Goal: Task Accomplishment & Management: Manage account settings

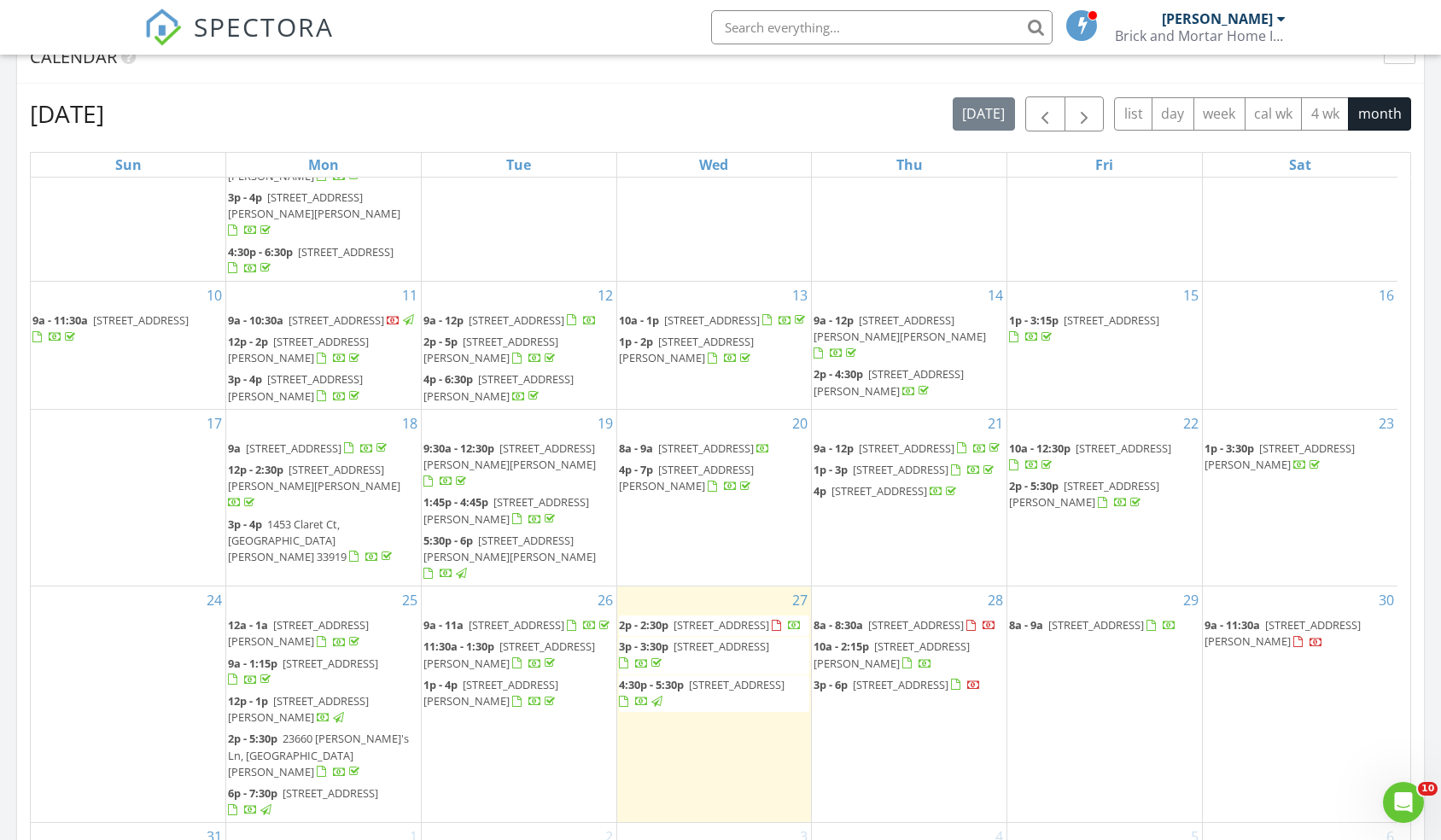
scroll to position [310, 0]
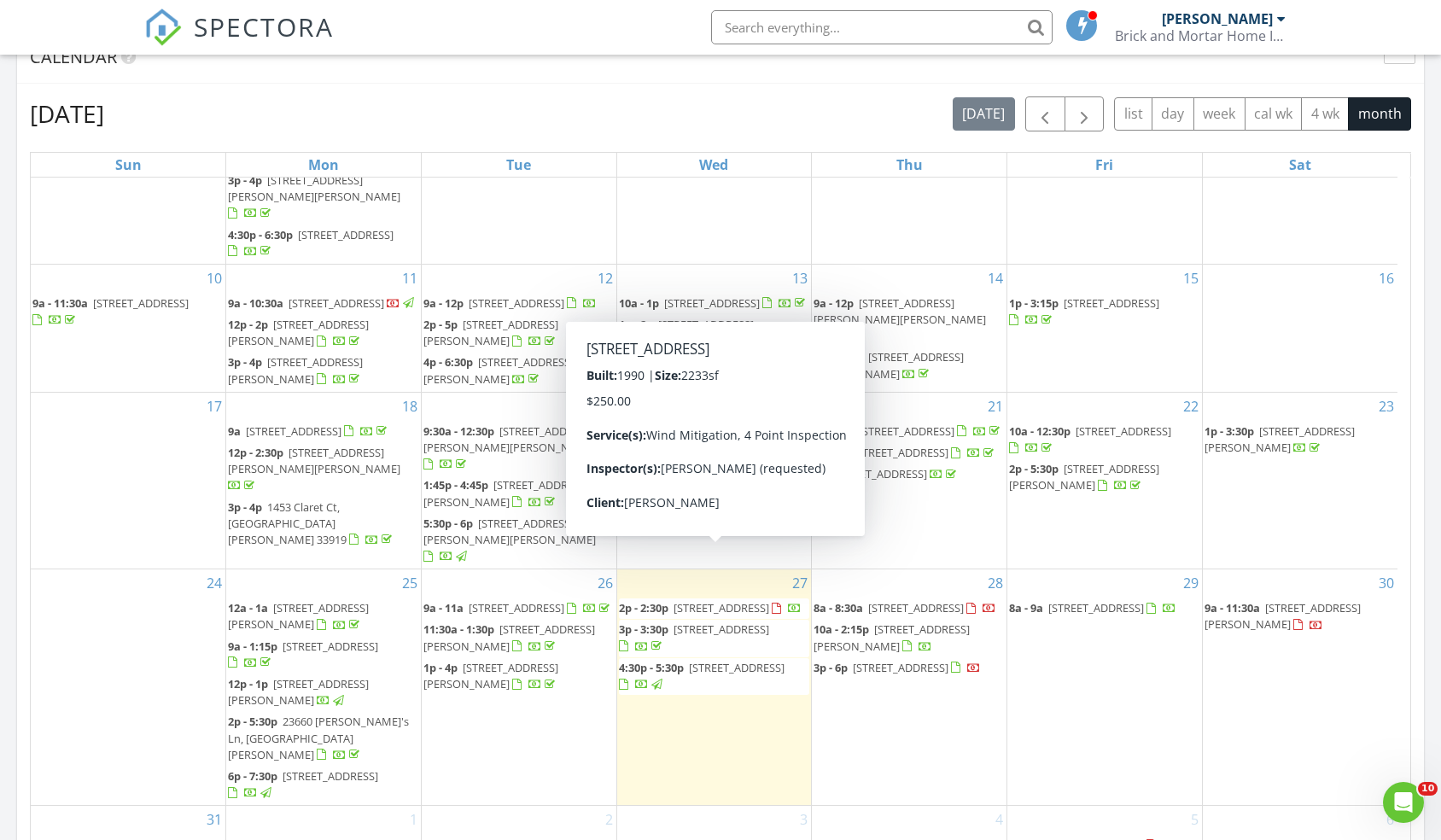
click at [664, 600] on span "2p - 2:30p" at bounding box center [643, 607] width 50 height 15
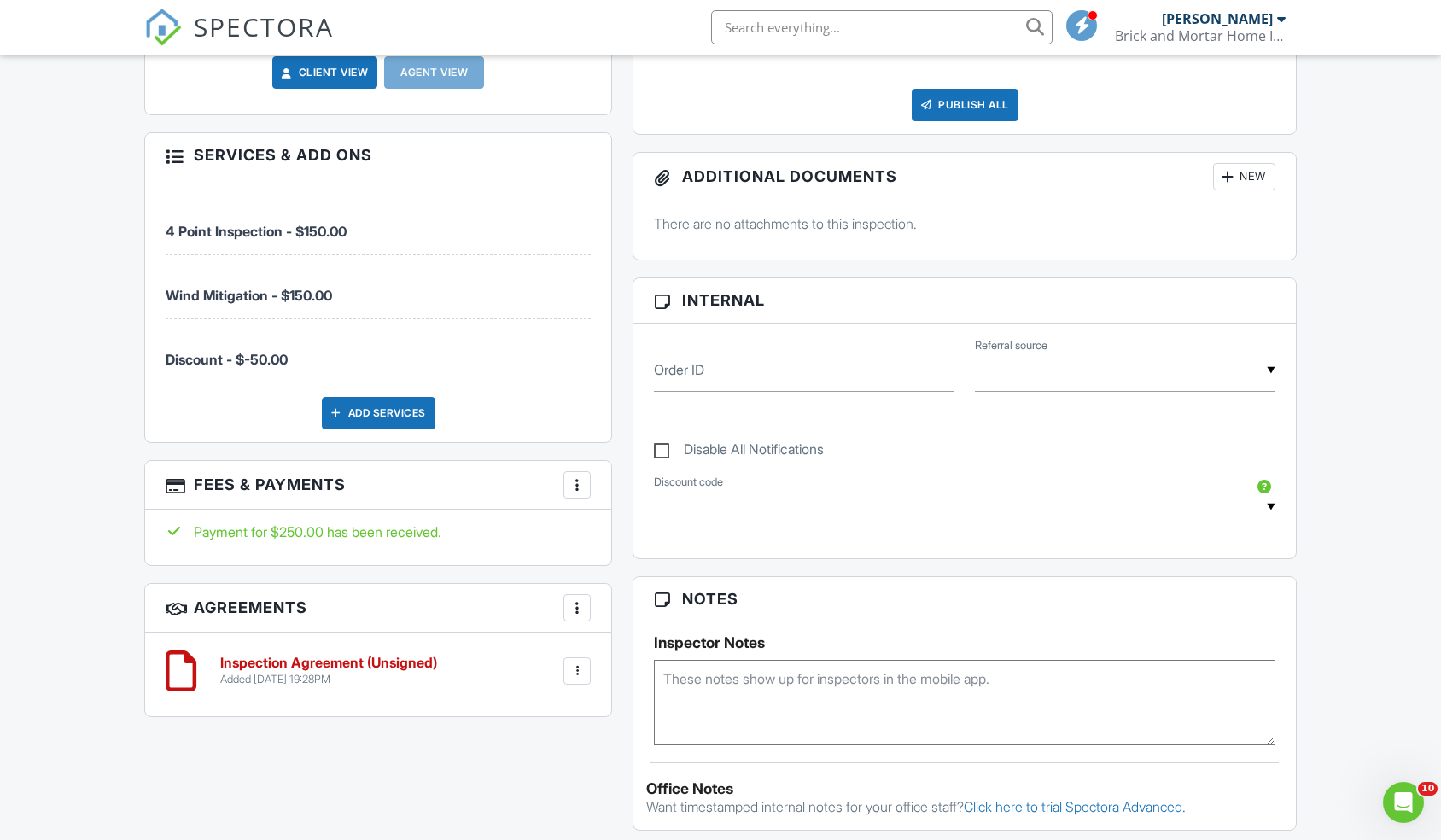
scroll to position [839, 0]
click at [188, 645] on div at bounding box center [181, 670] width 31 height 51
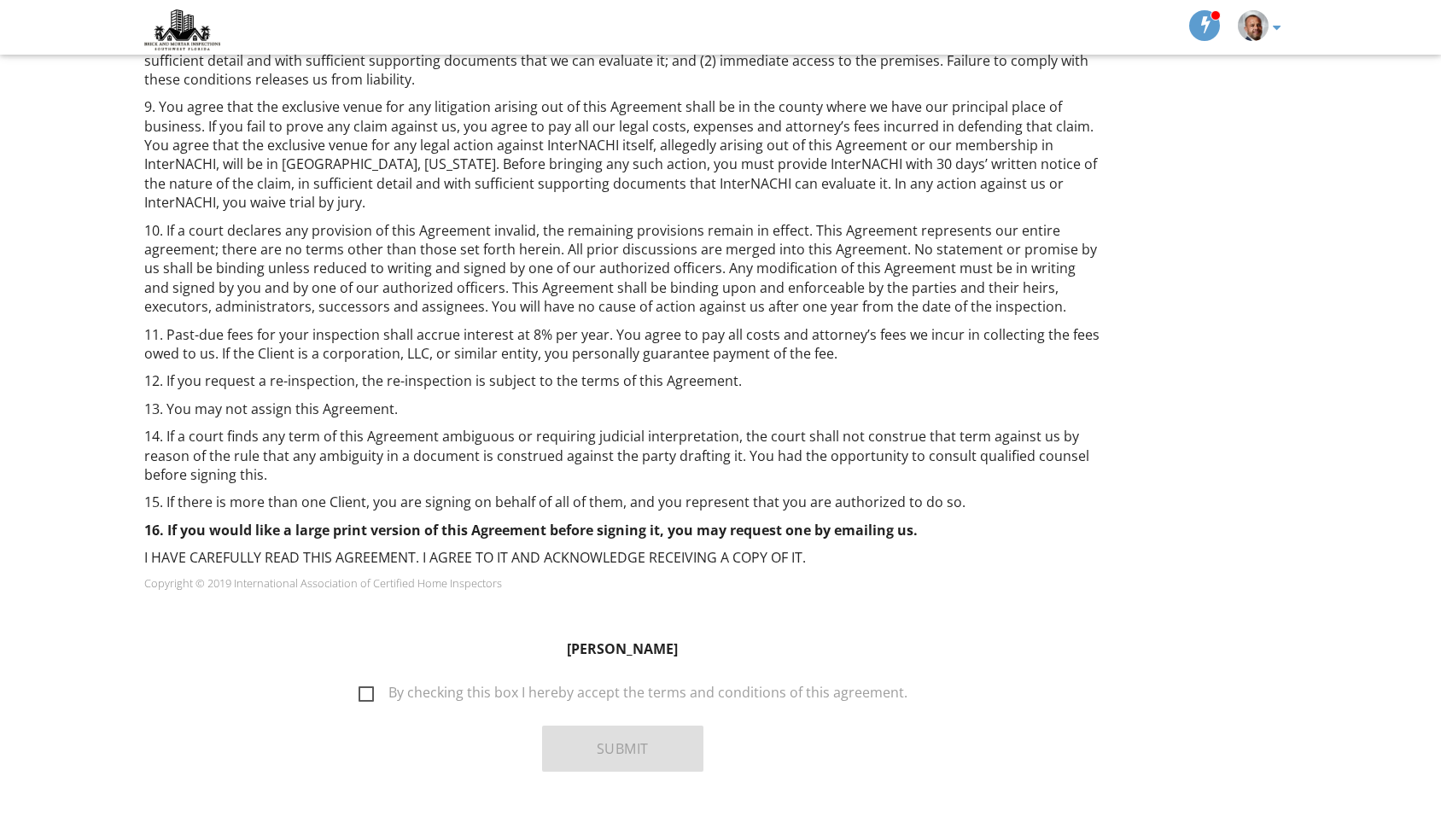
scroll to position [985, 0]
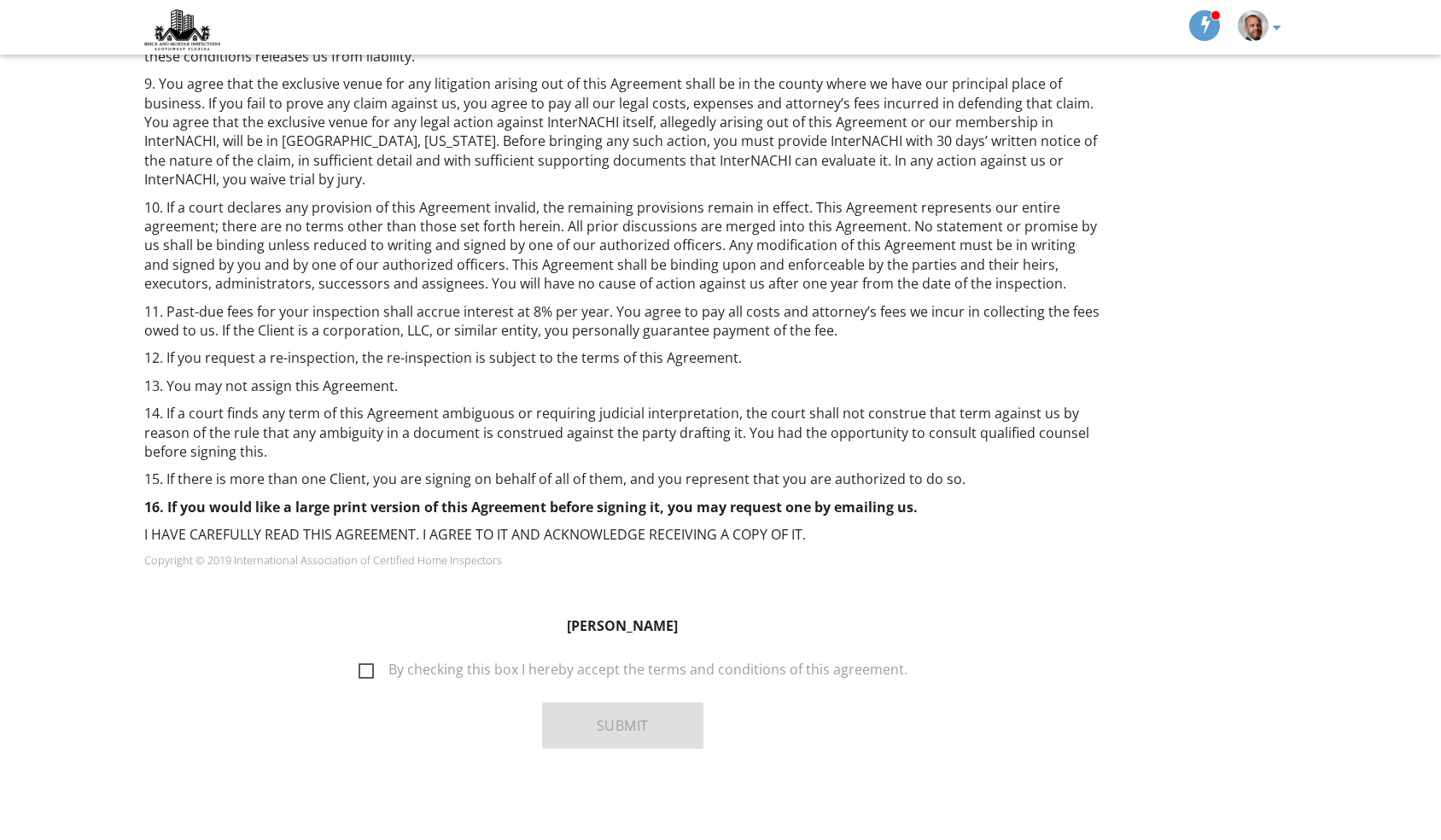
click at [368, 662] on label "By checking this box I hereby accept the terms and conditions of this agreement." at bounding box center [633, 672] width 549 height 22
click at [360, 662] on input "By checking this box I hereby accept the terms and conditions of this agreement." at bounding box center [353, 661] width 11 height 11
checkbox input "true"
click at [606, 735] on button "Submit" at bounding box center [622, 725] width 161 height 46
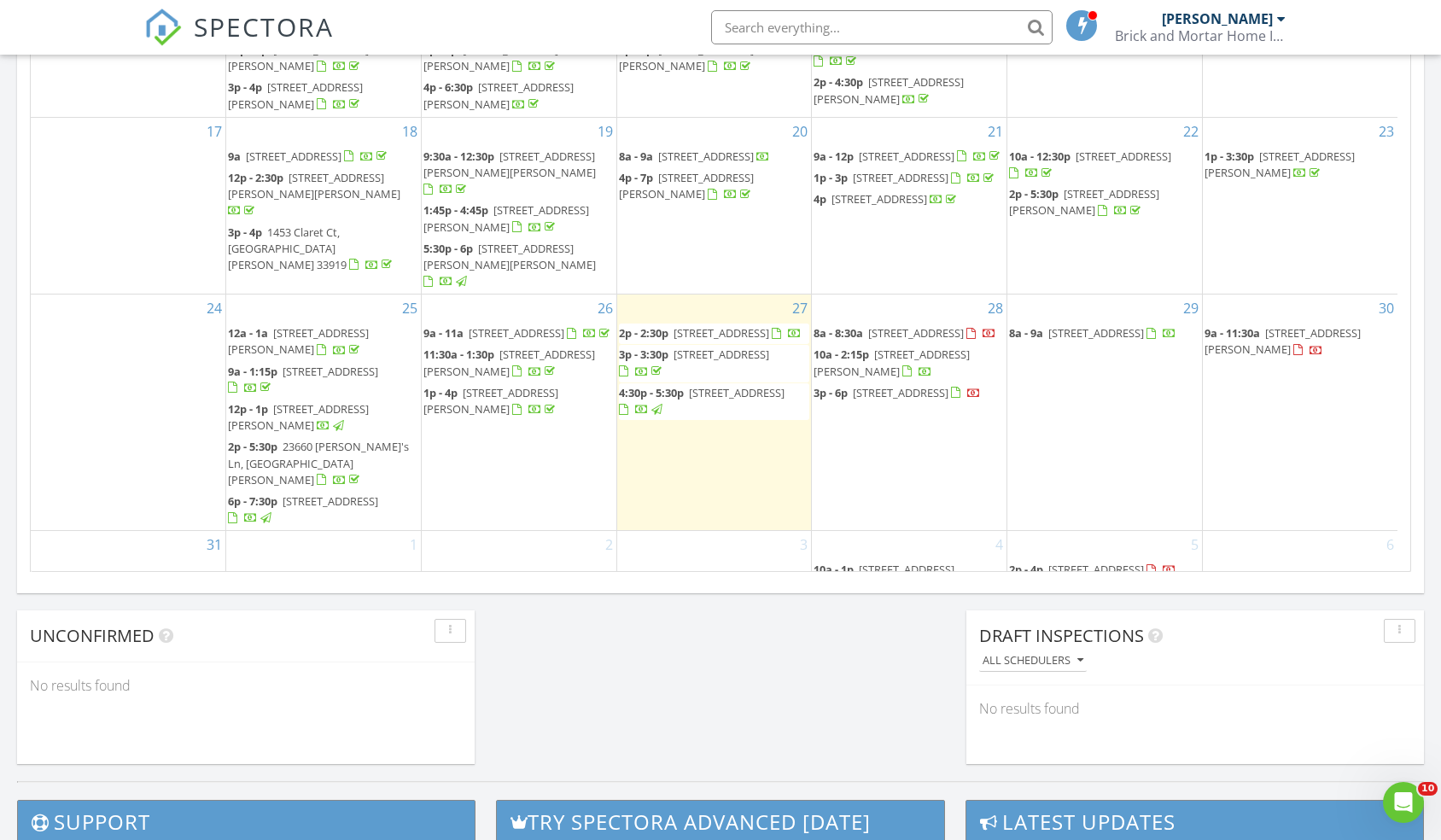
scroll to position [1001, 0]
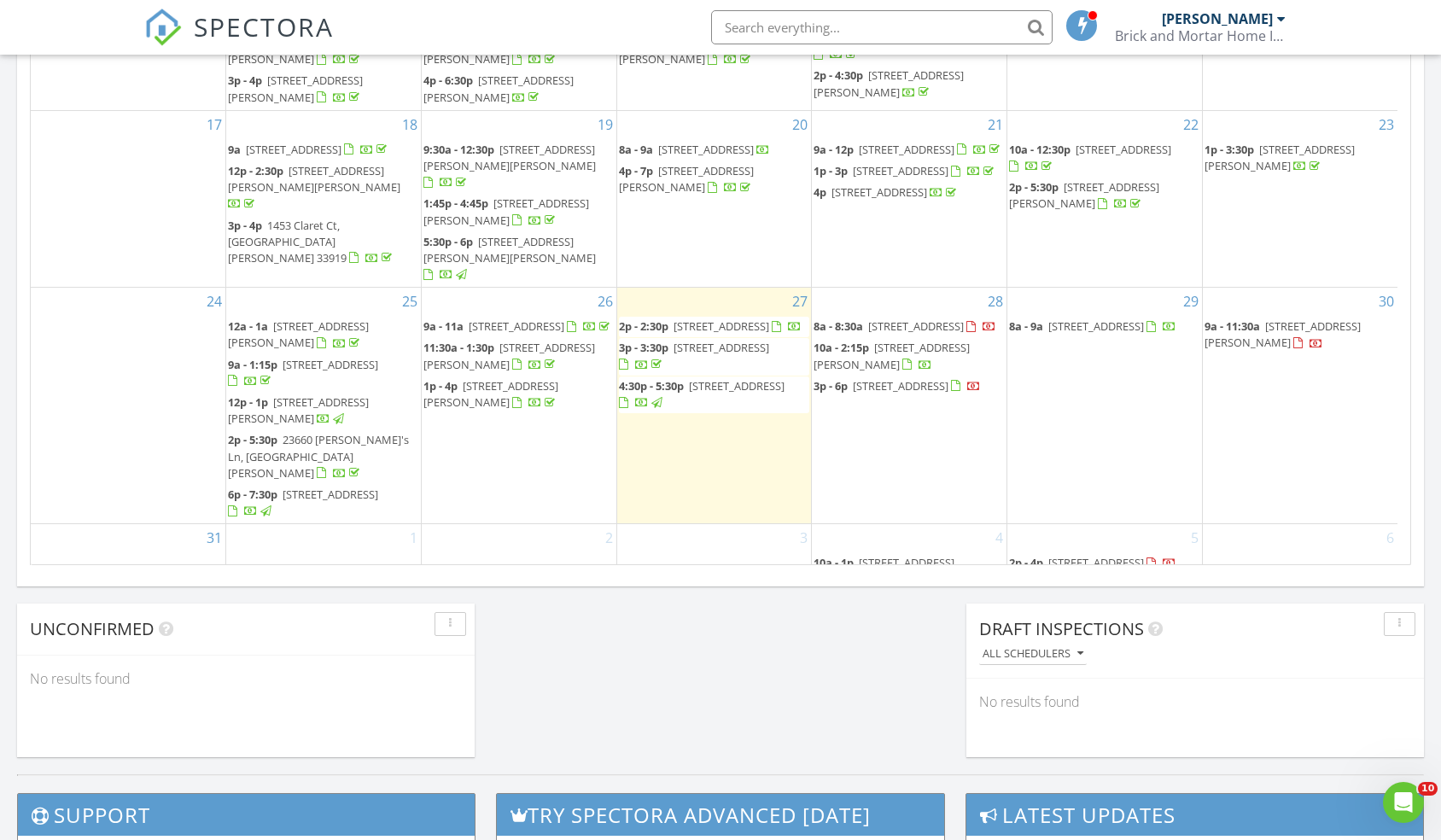
click at [675, 318] on link "2p - 2:30p [STREET_ADDRESS]" at bounding box center [710, 325] width 183 height 15
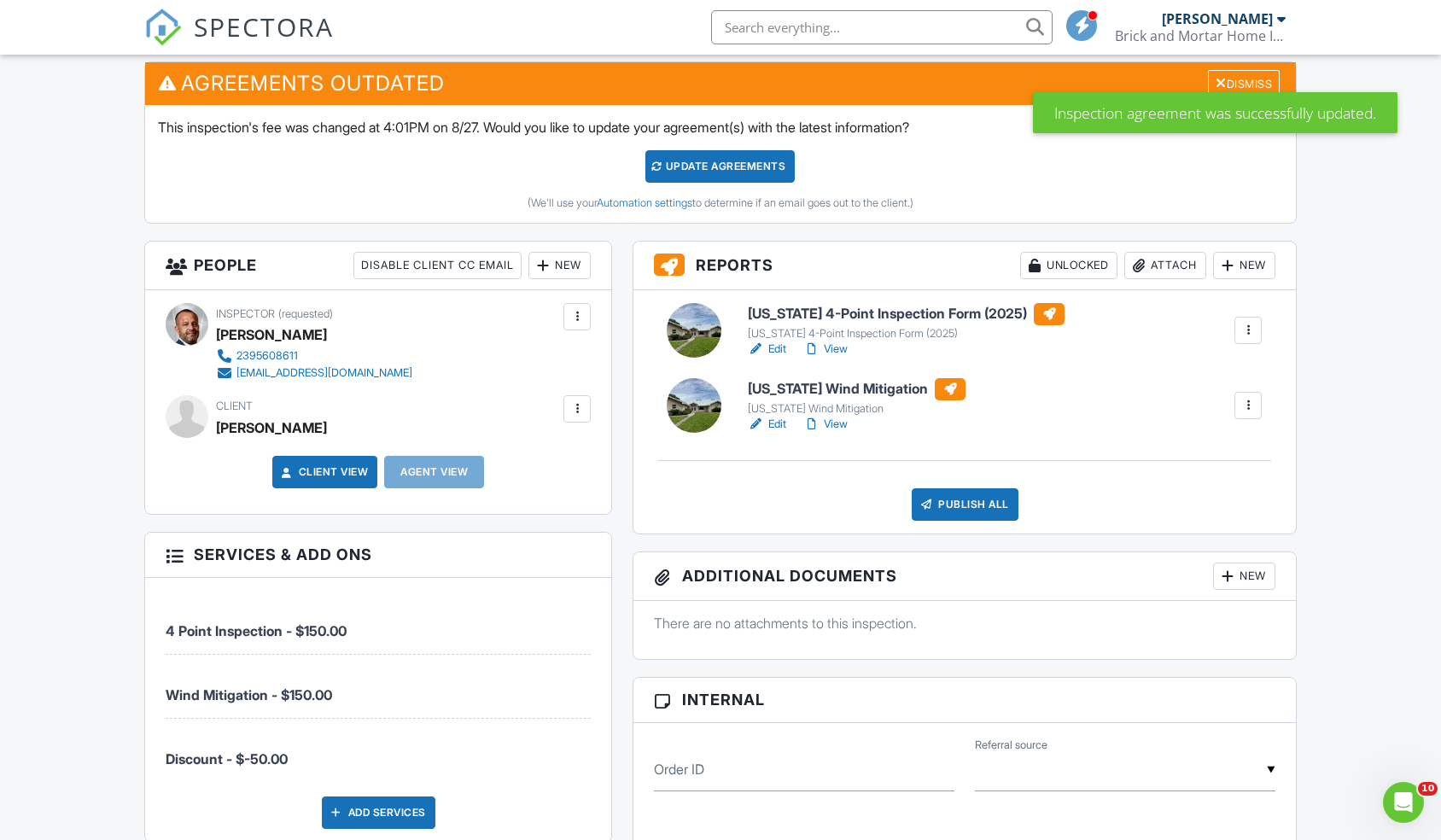
scroll to position [473, 0]
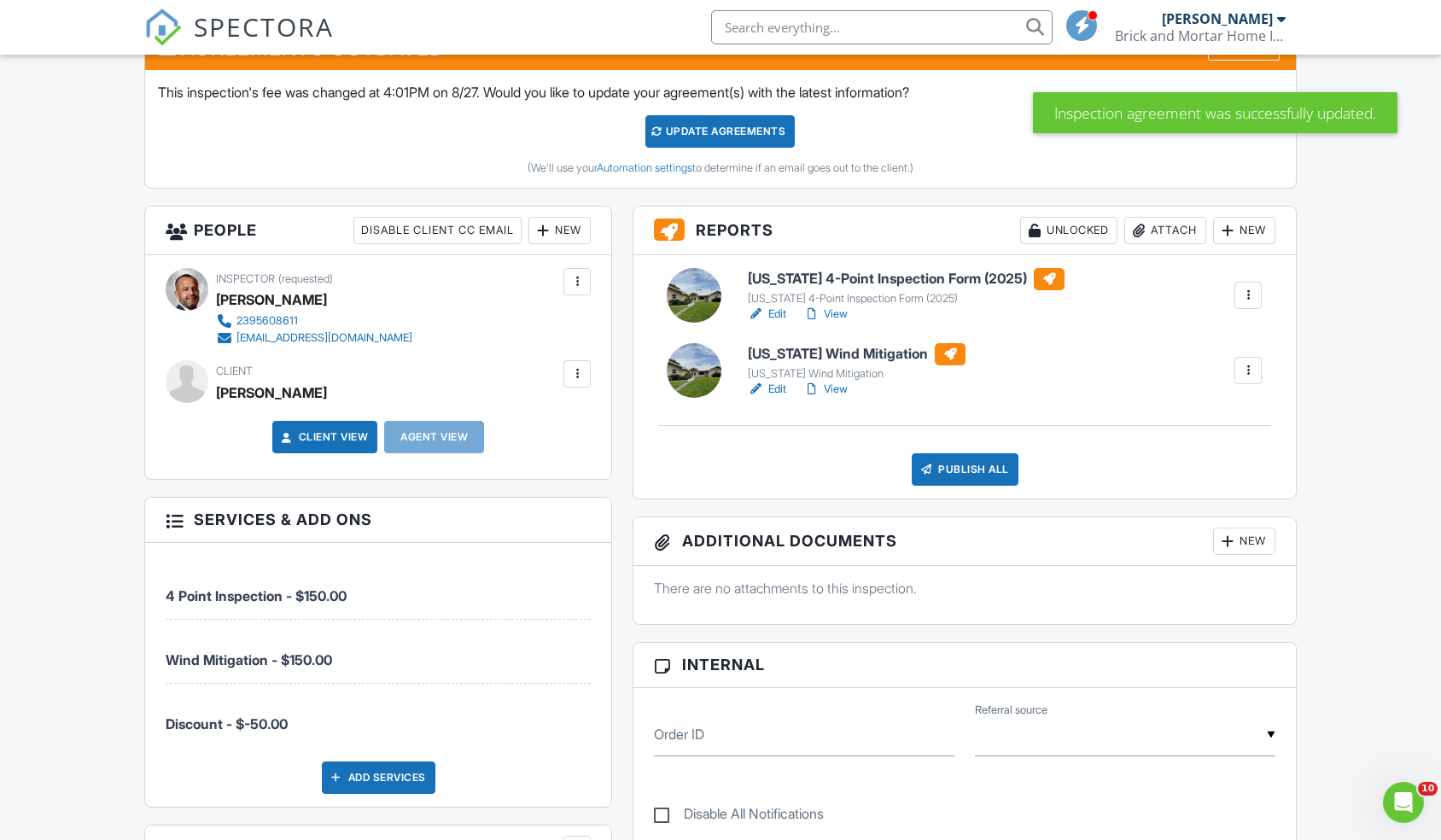
click at [831, 314] on link "View" at bounding box center [825, 314] width 44 height 17
click at [845, 394] on link "View" at bounding box center [825, 388] width 44 height 17
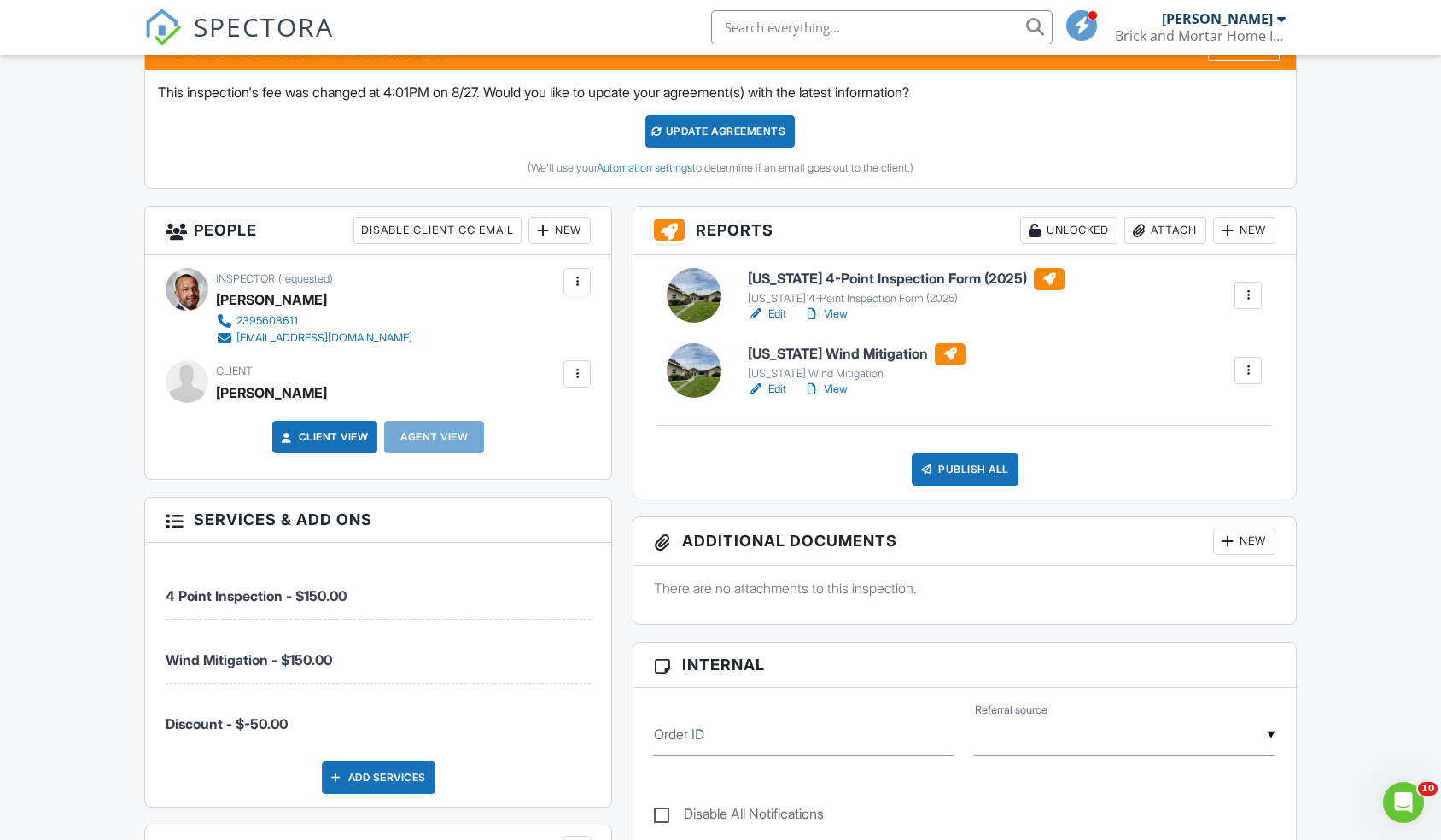
click at [576, 378] on div at bounding box center [577, 373] width 17 height 17
click at [528, 426] on li "Edit" at bounding box center [537, 425] width 87 height 42
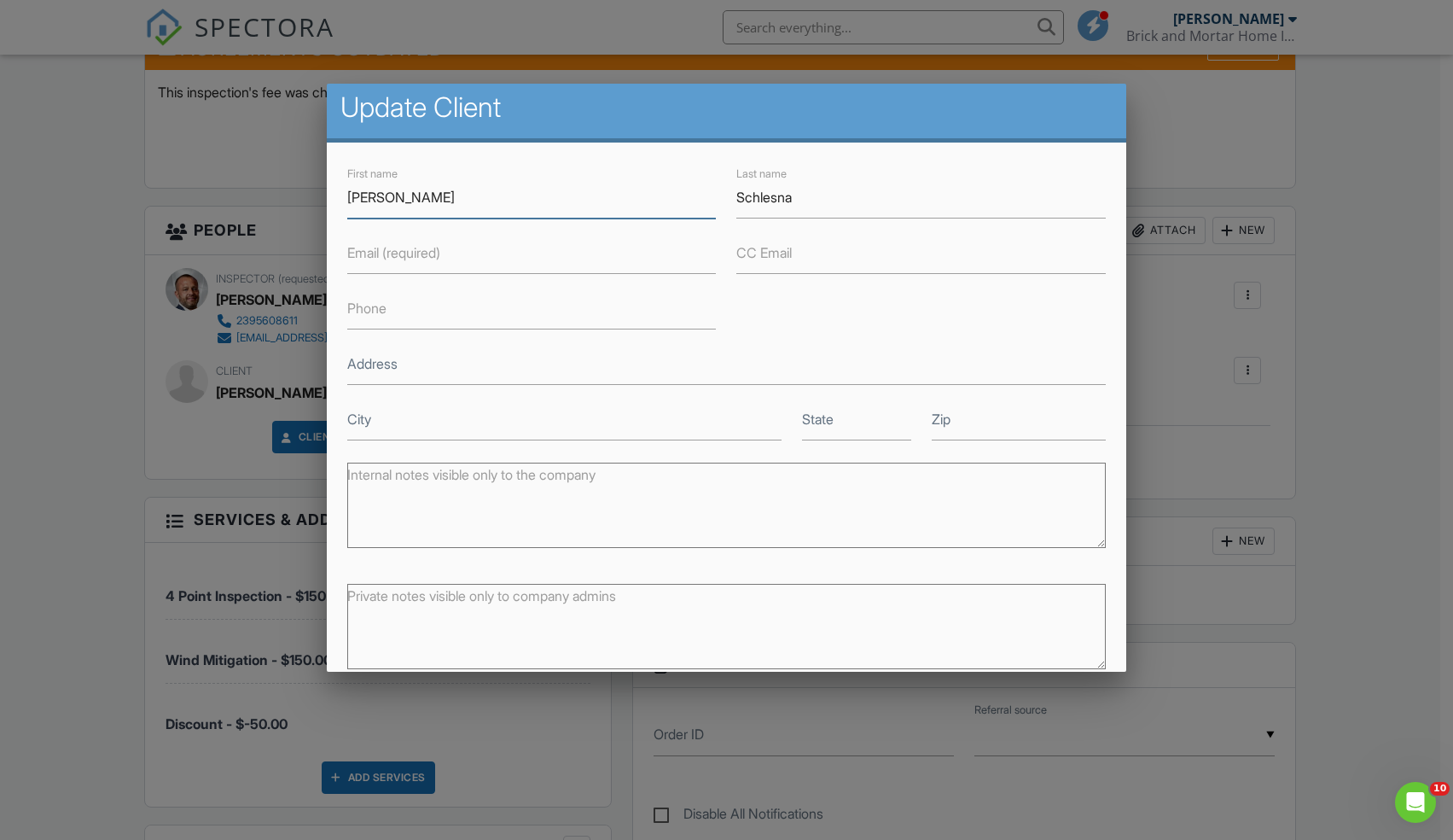
scroll to position [82, 0]
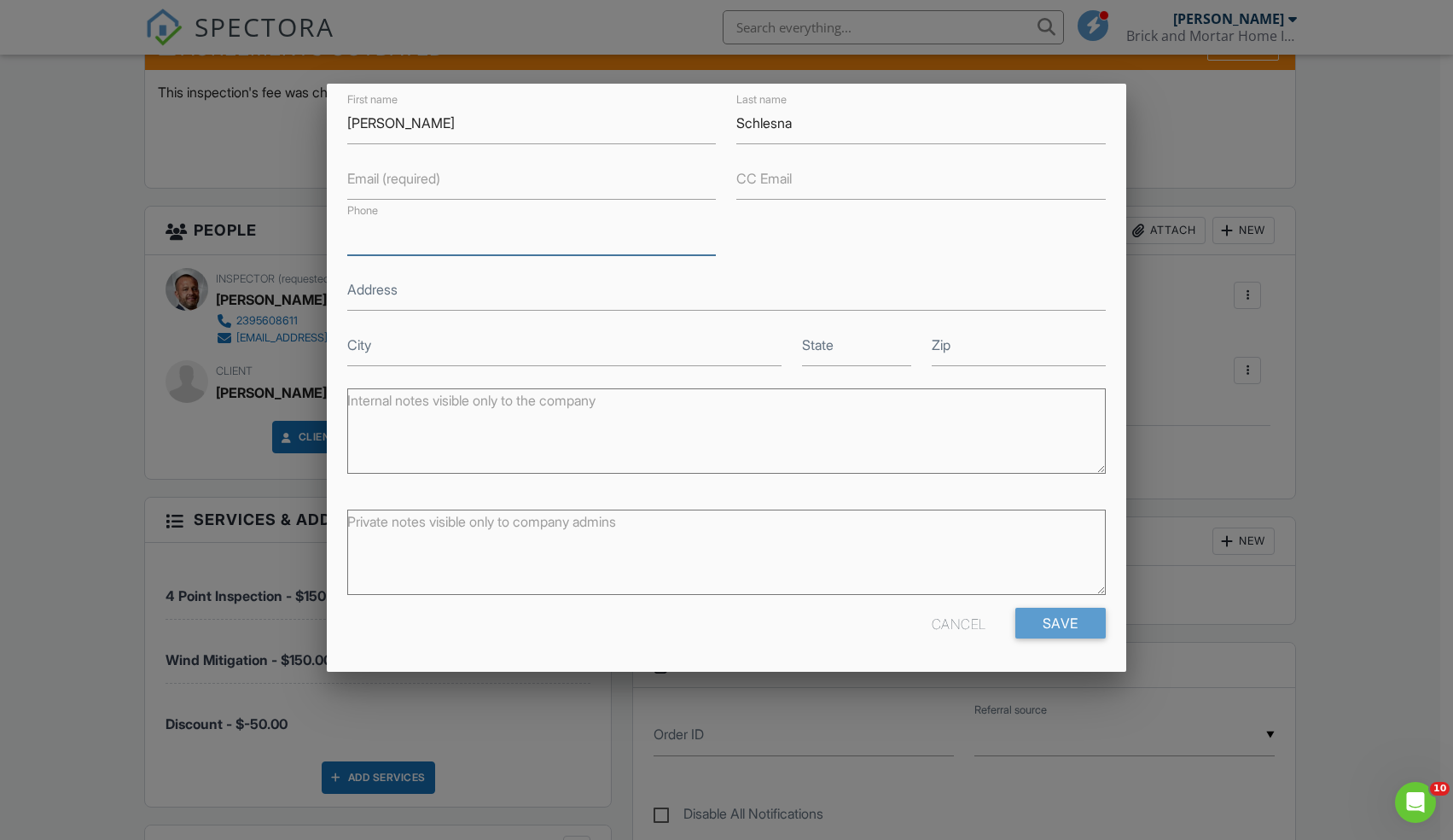
click at [451, 240] on input "Phone" at bounding box center [531, 234] width 369 height 41
type input "2393528047"
click at [1063, 639] on div "Cancel Save" at bounding box center [726, 629] width 779 height 43
click at [1060, 633] on input "Save" at bounding box center [1061, 623] width 90 height 31
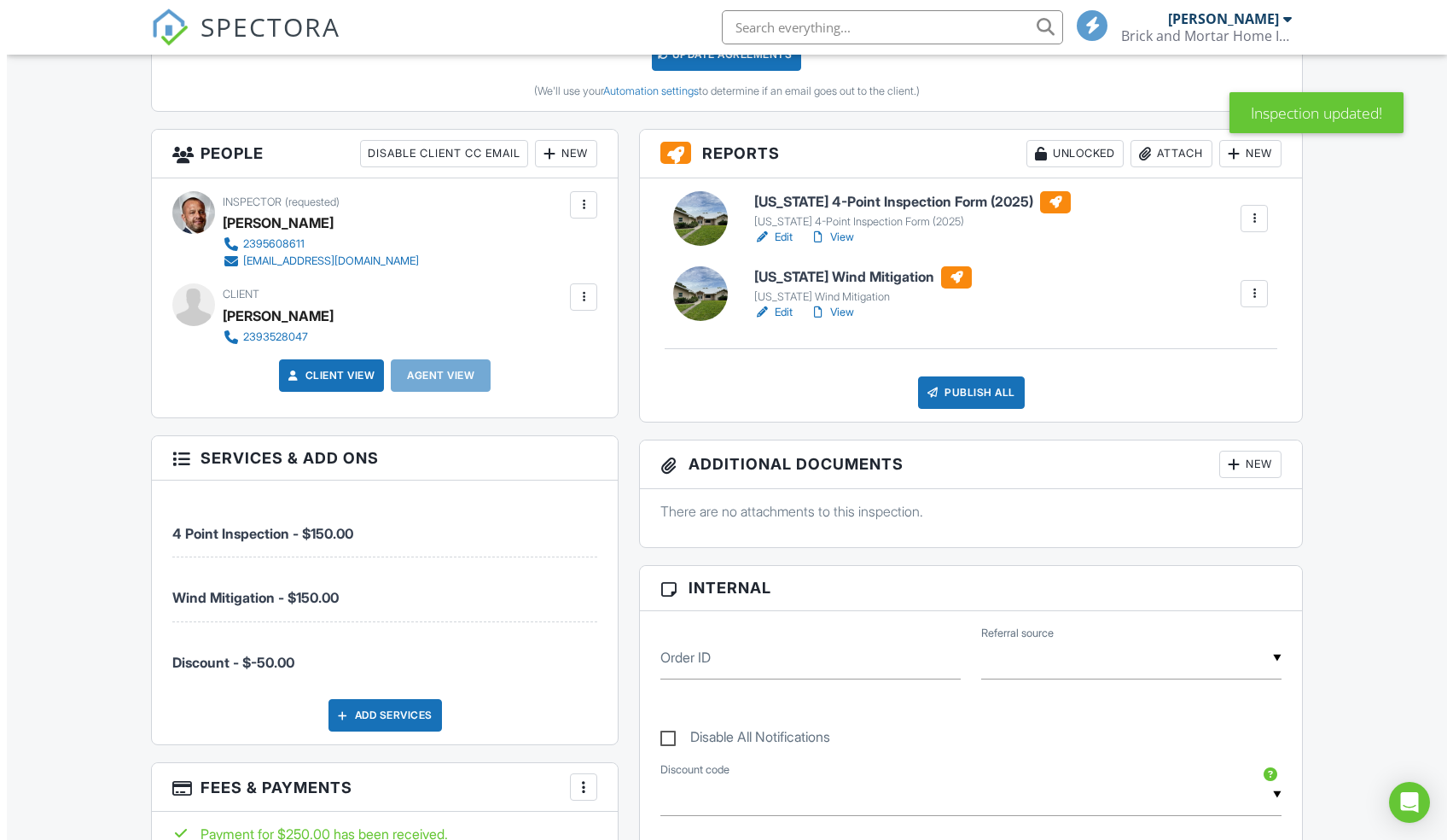
scroll to position [553, 0]
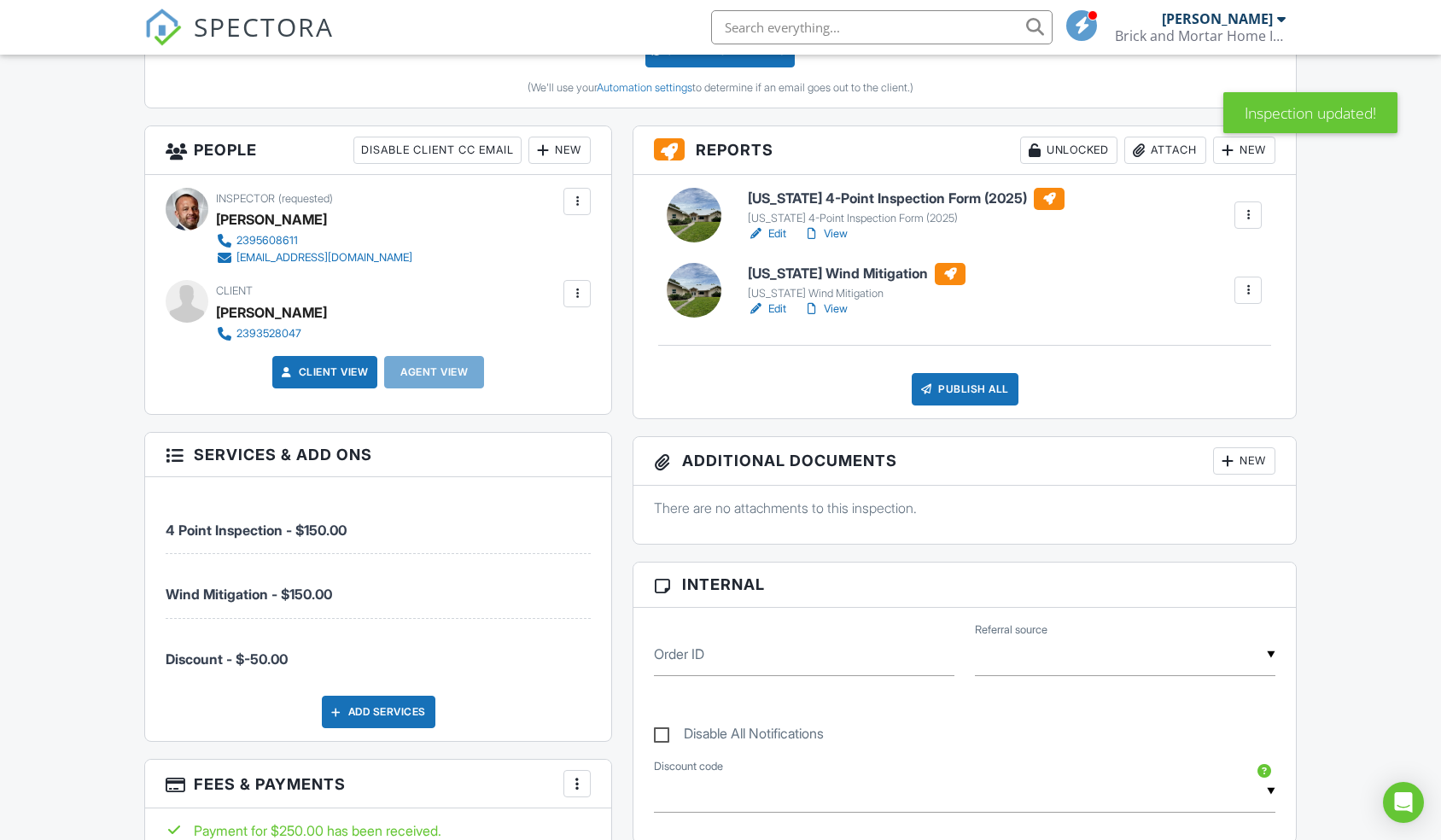
click at [980, 390] on div "Publish All" at bounding box center [965, 389] width 106 height 32
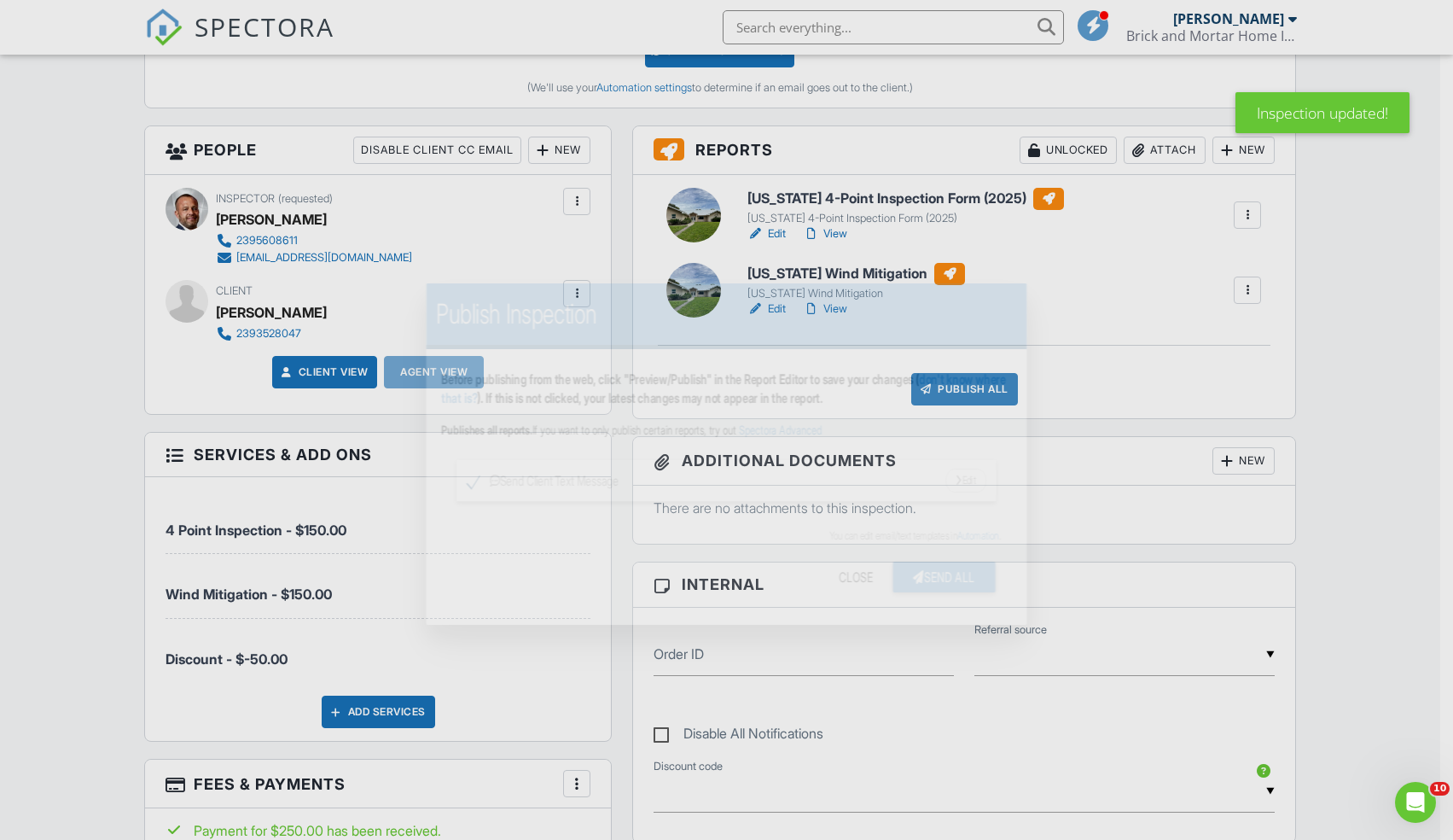
scroll to position [0, 0]
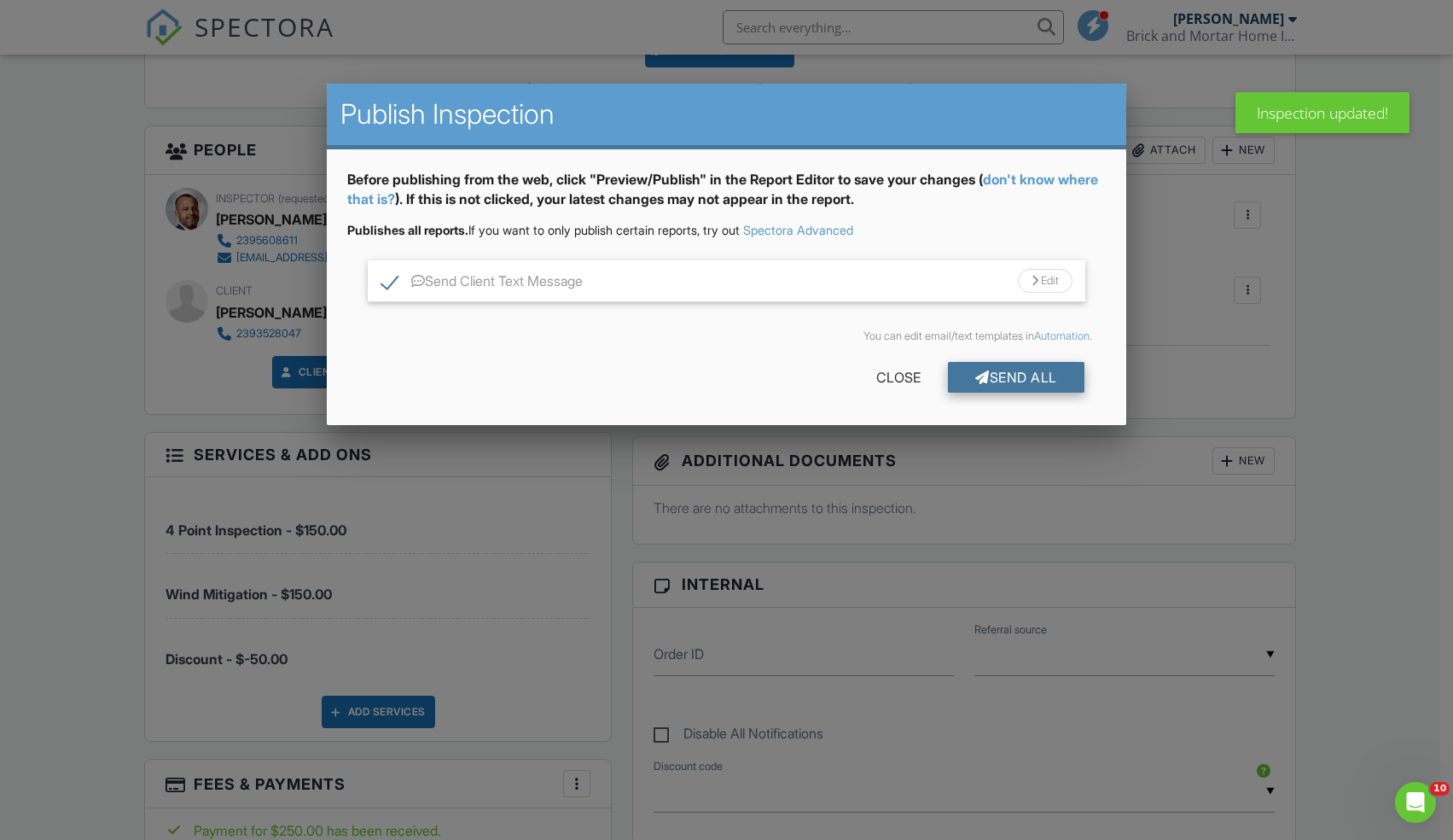
click at [1019, 383] on div "Send All" at bounding box center [1016, 377] width 136 height 31
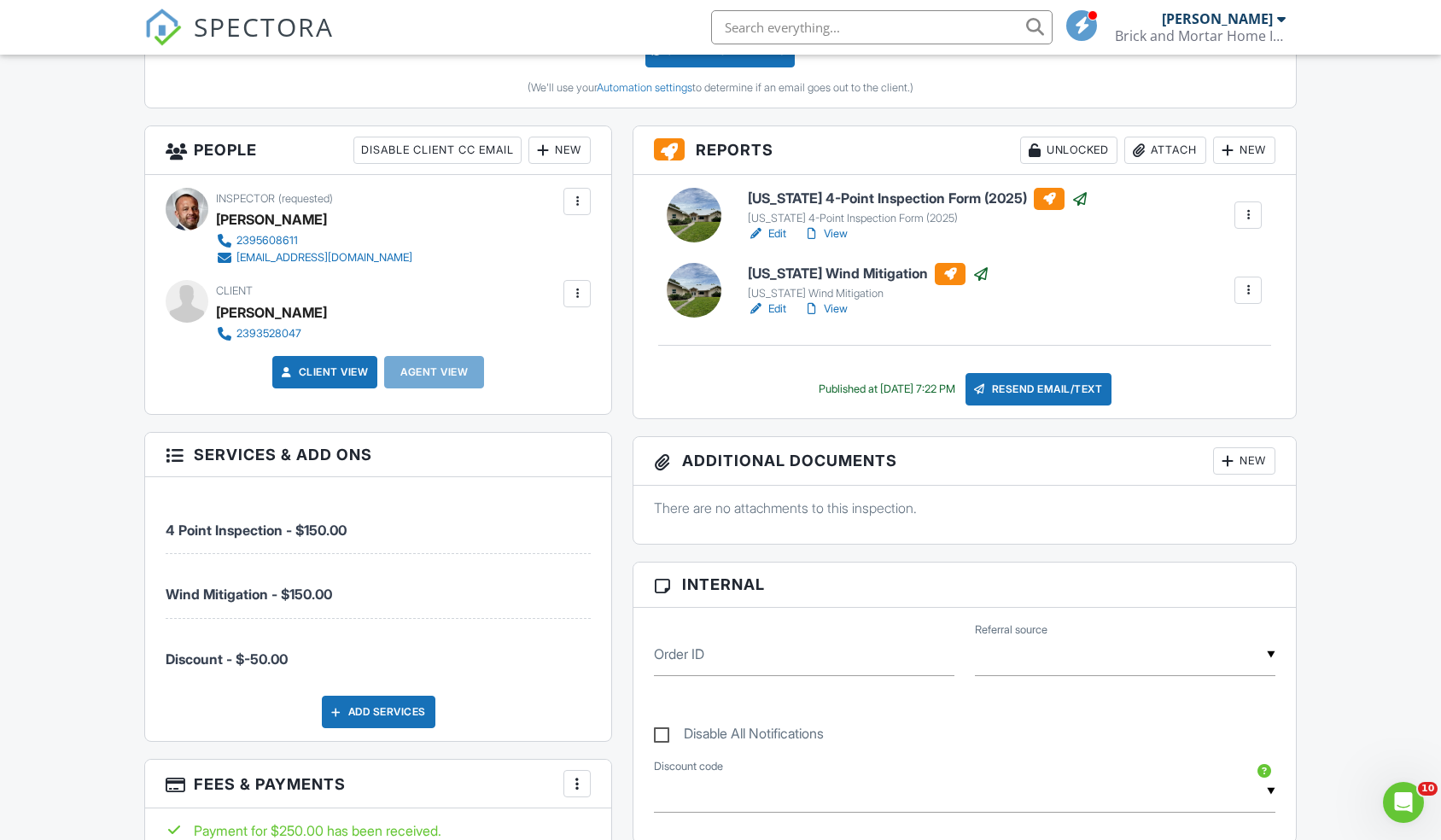
click at [223, 25] on span "SPECTORA" at bounding box center [263, 26] width 140 height 36
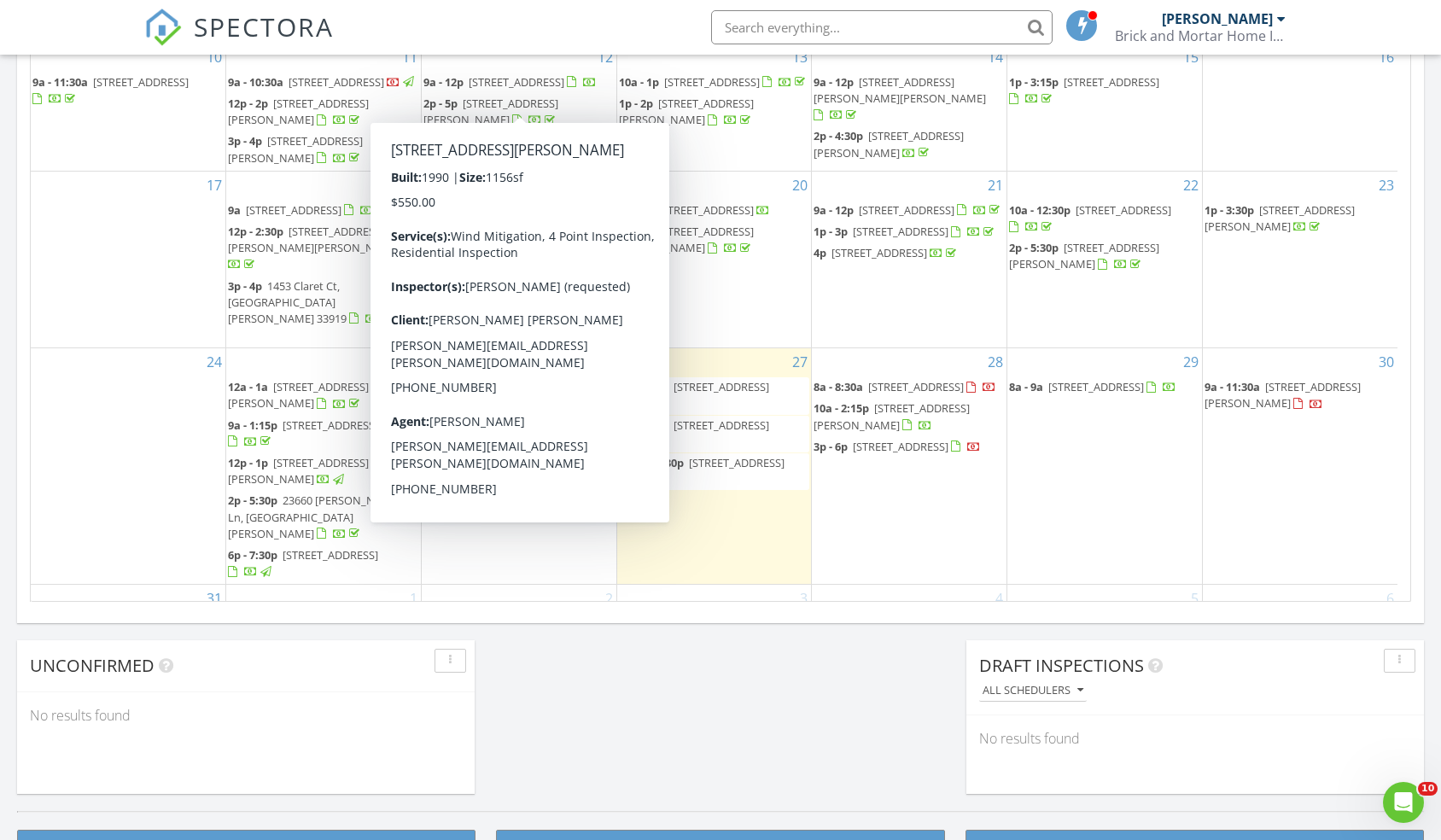
scroll to position [297, 0]
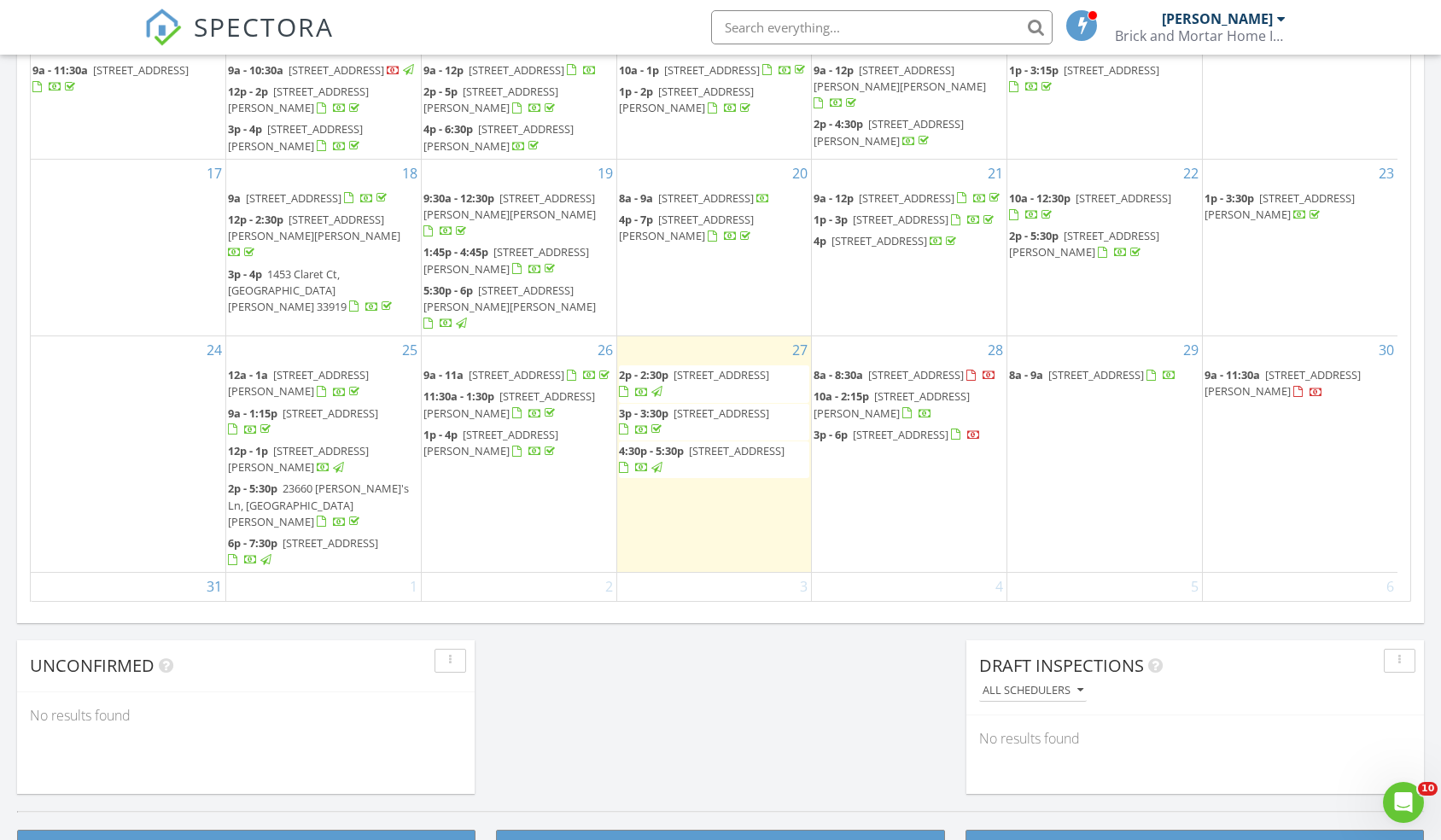
click at [711, 367] on span "3241 11th Ave SW, Naples 34117" at bounding box center [721, 374] width 96 height 15
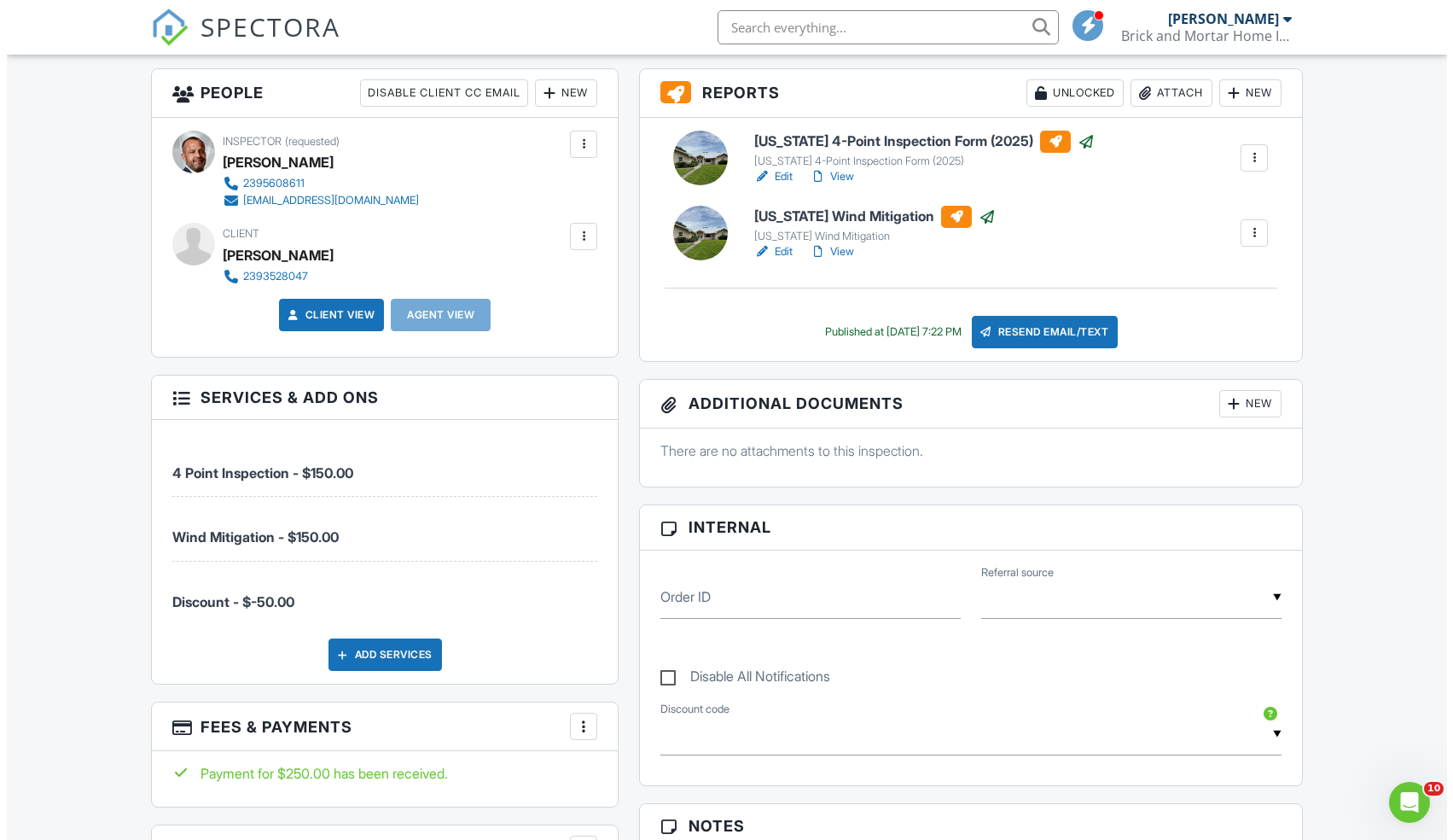
scroll to position [619, 0]
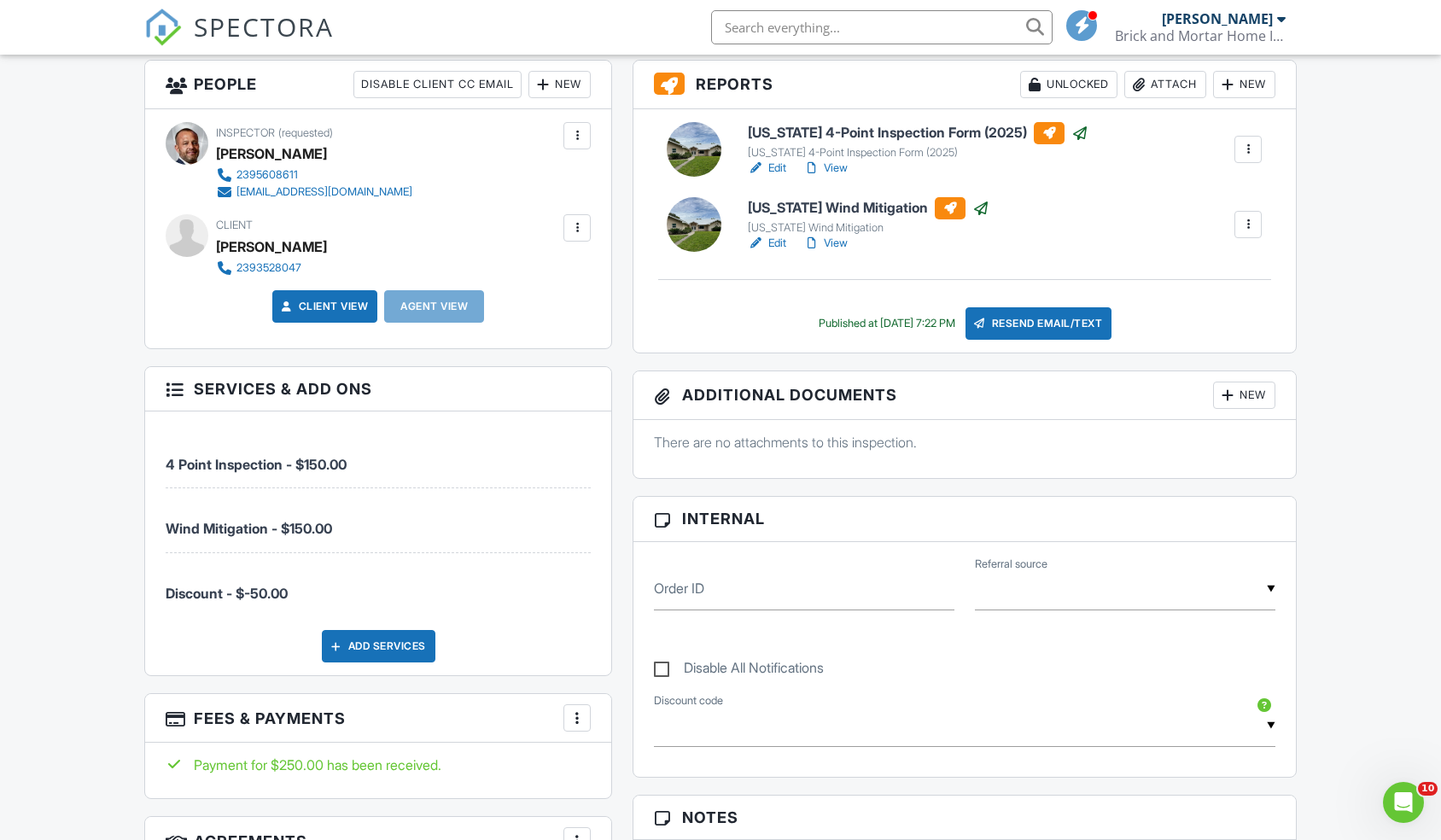
click at [578, 228] on div at bounding box center [577, 227] width 17 height 17
click at [475, 281] on li "Edit" at bounding box center [489, 279] width 184 height 42
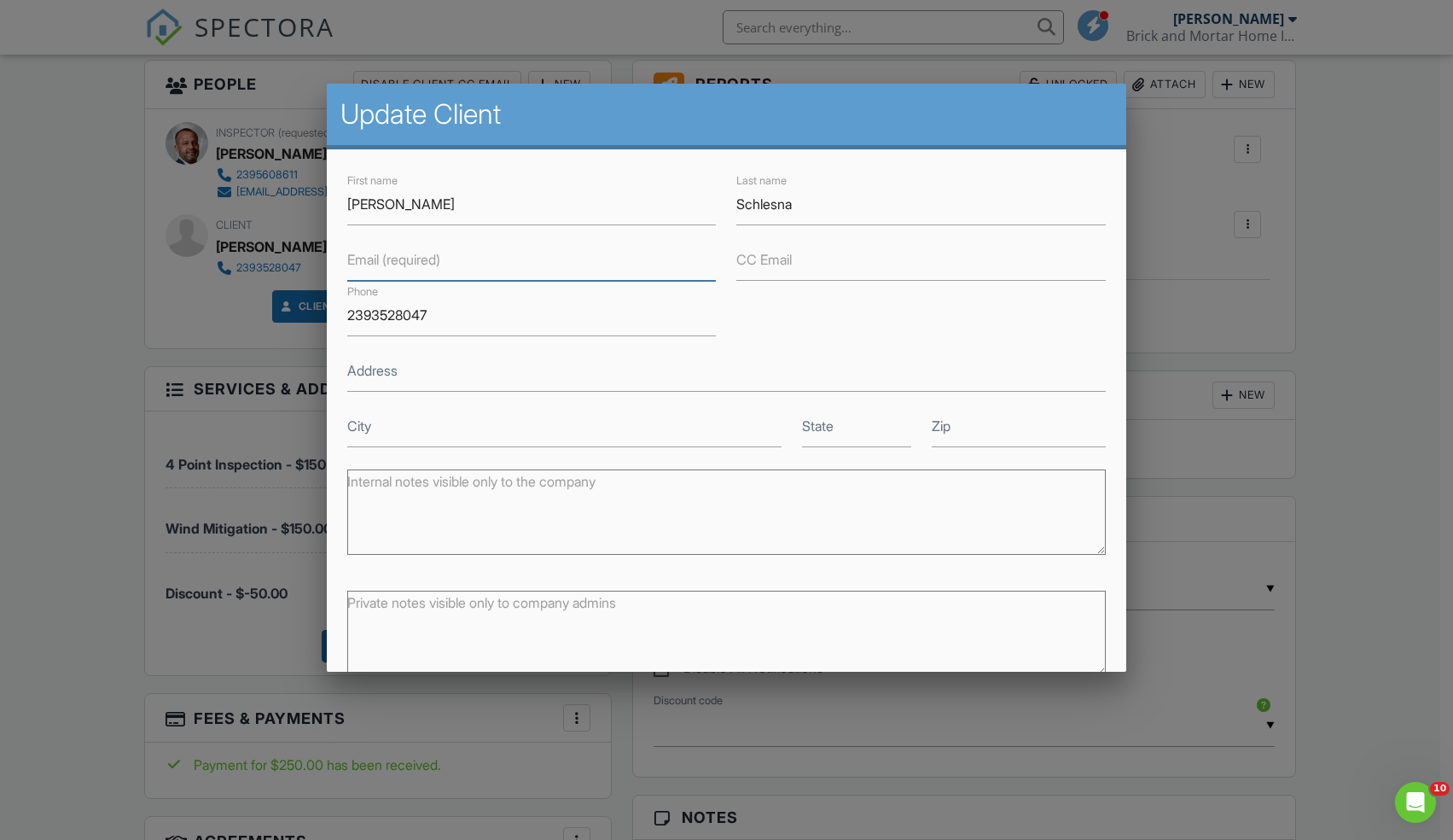
click at [471, 262] on input "Email (required)" at bounding box center [531, 260] width 369 height 41
type input "[EMAIL_ADDRESS][DOMAIN_NAME]"
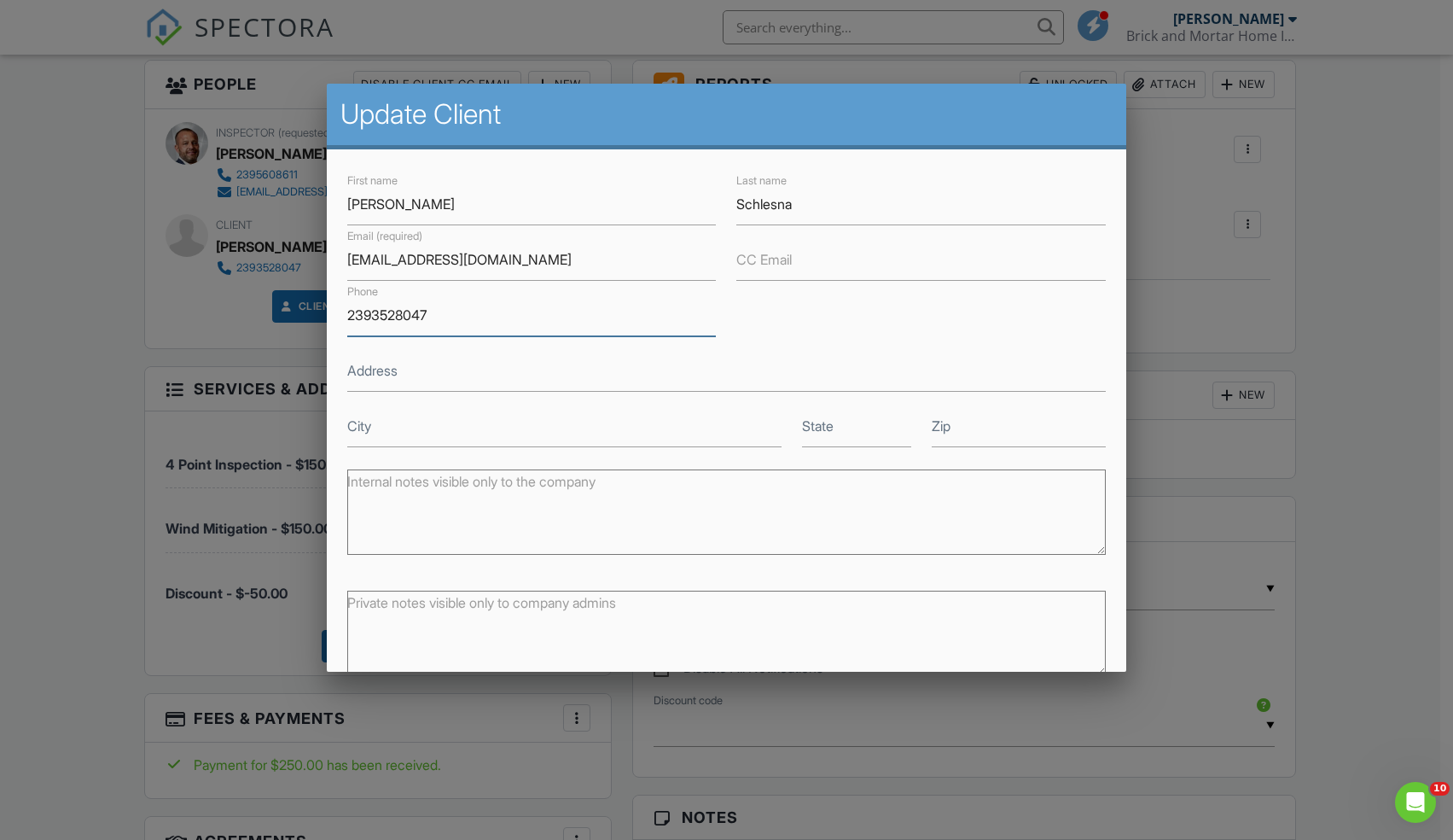
drag, startPoint x: 471, startPoint y: 324, endPoint x: 302, endPoint y: 299, distance: 170.8
click at [302, 299] on body "SPECTORA [PERSON_NAME] Brick and Mortar Home Inspection Services Role: Inspecto…" at bounding box center [720, 592] width 1440 height 2423
type input "2393528047"
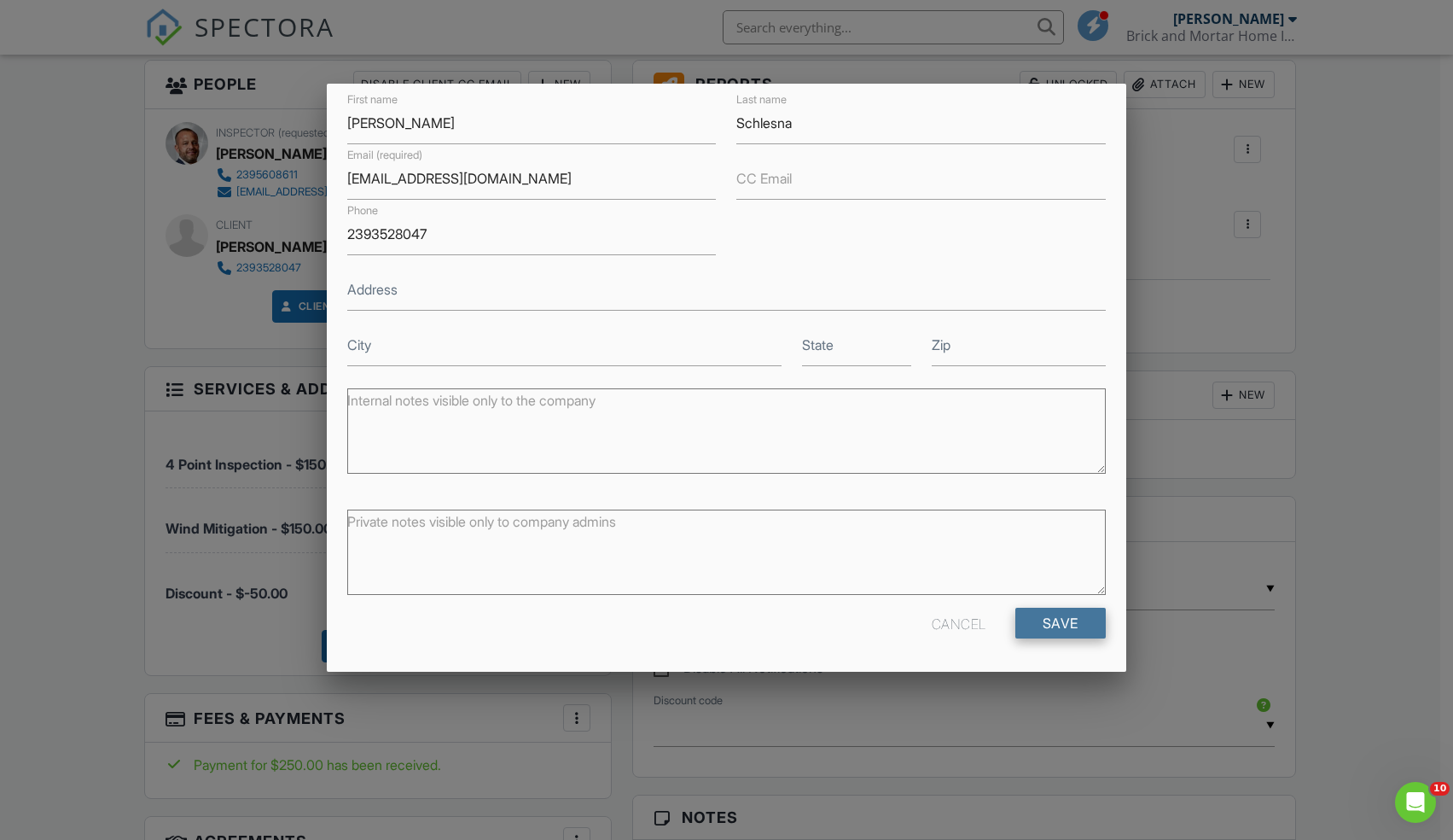
click at [1052, 624] on input "Save" at bounding box center [1061, 623] width 90 height 31
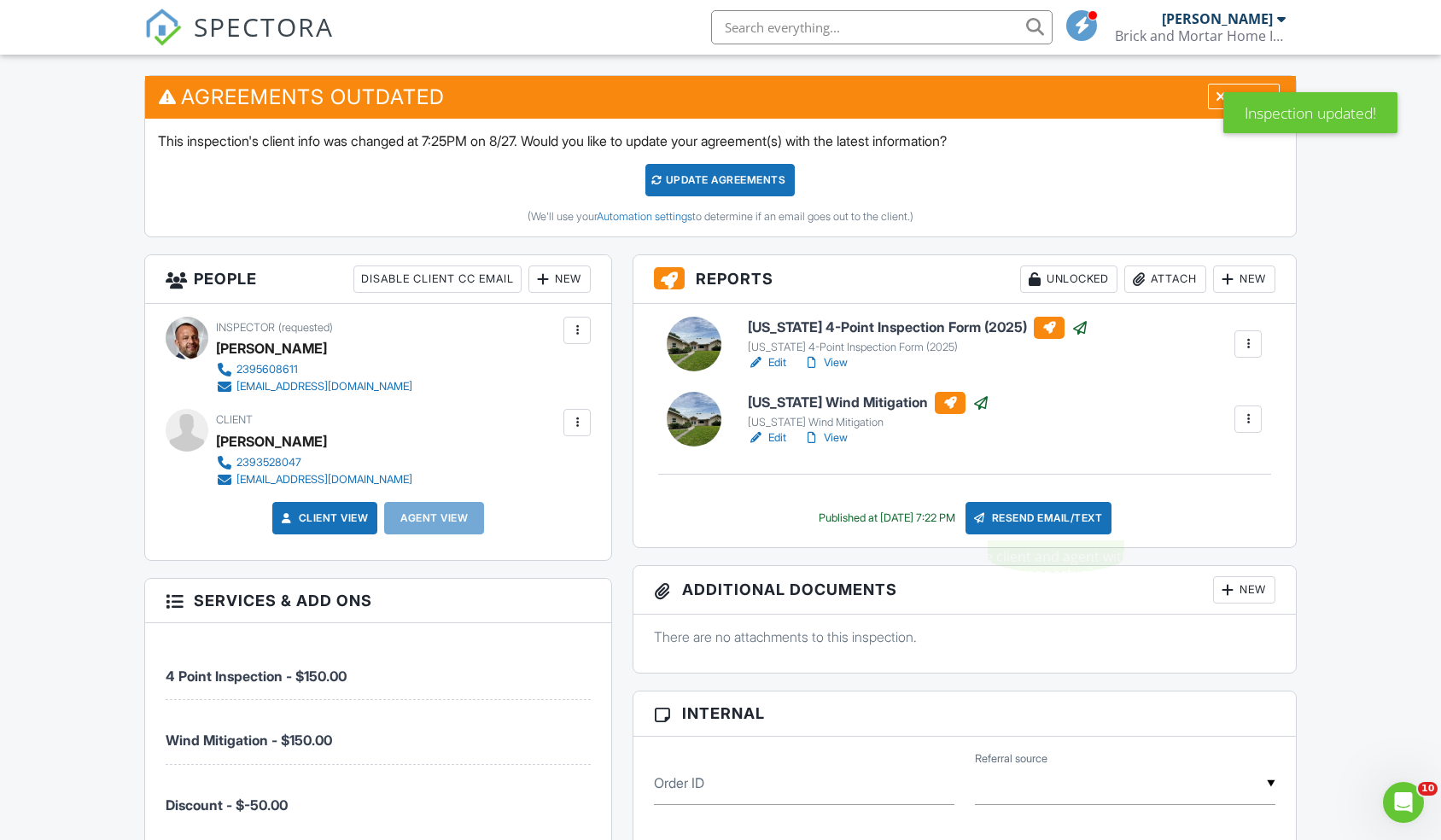
click at [1028, 519] on div "Resend Email/Text" at bounding box center [1039, 518] width 147 height 32
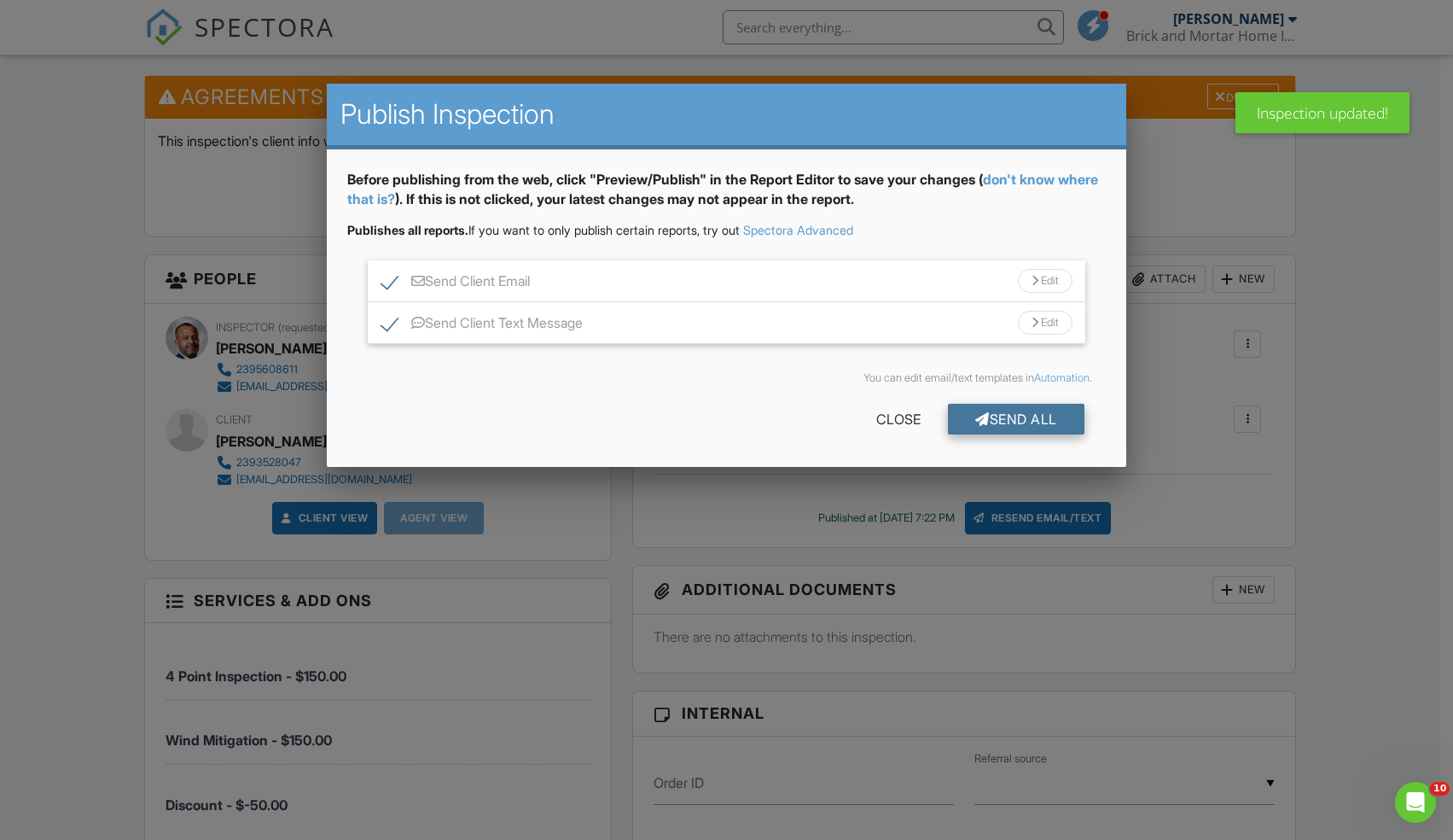
click at [999, 425] on div "Send All" at bounding box center [1016, 419] width 136 height 31
